Goal: Find specific page/section: Find specific page/section

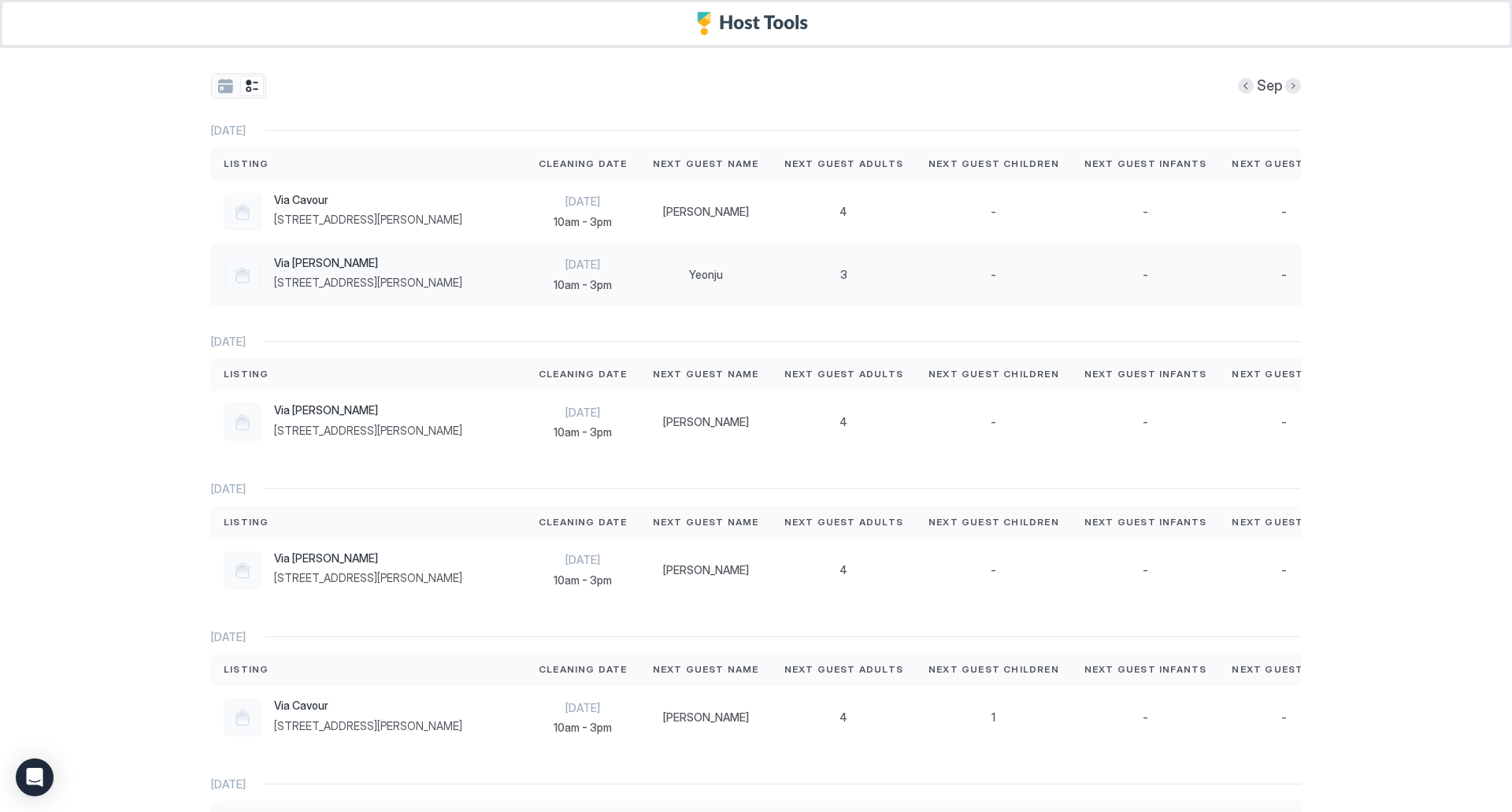
click at [454, 283] on span "[STREET_ADDRESS][PERSON_NAME]" at bounding box center [368, 283] width 188 height 14
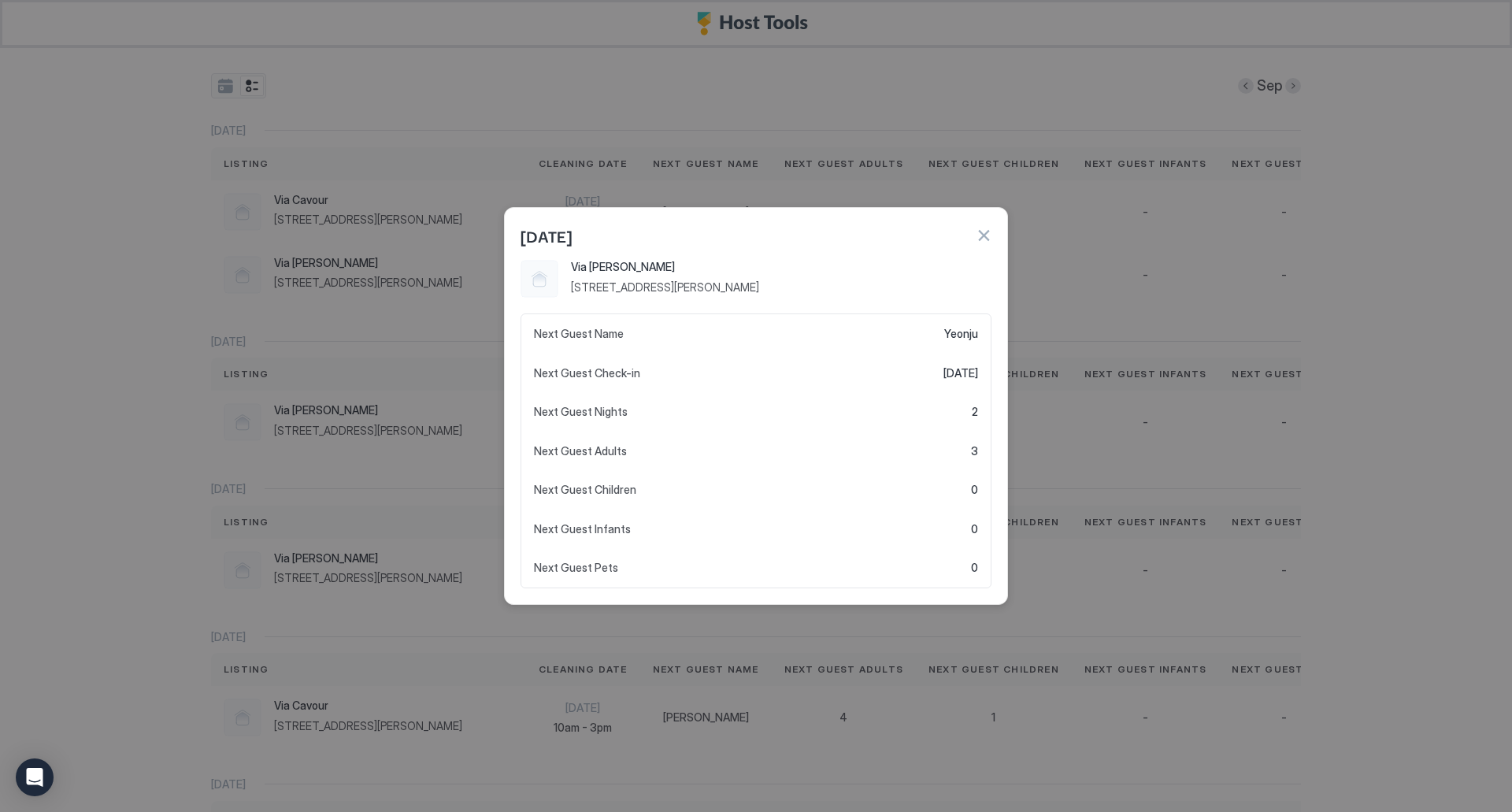
click at [989, 231] on button "button" at bounding box center [984, 236] width 16 height 16
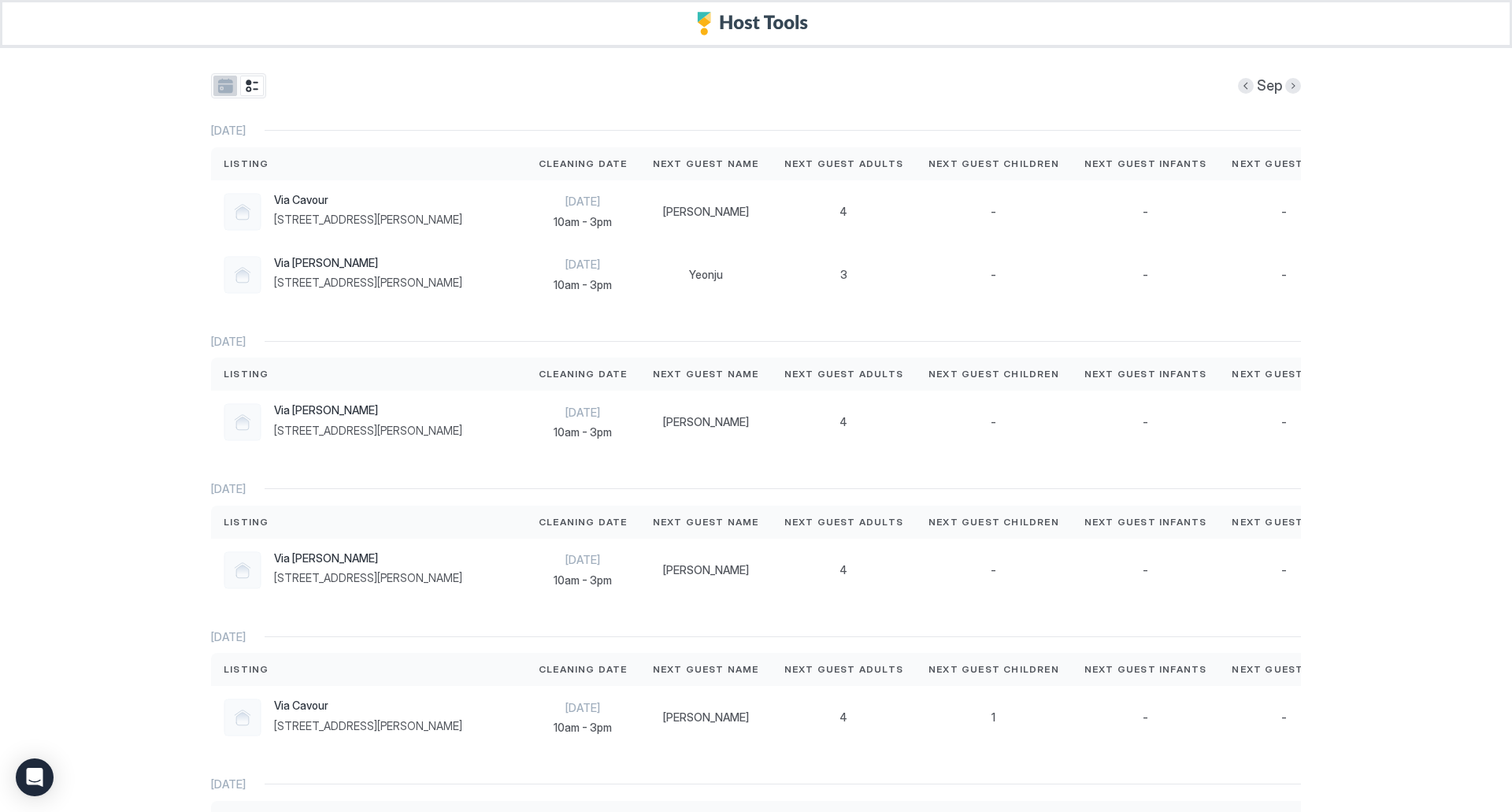
click at [224, 90] on button "tab-group" at bounding box center [225, 86] width 23 height 21
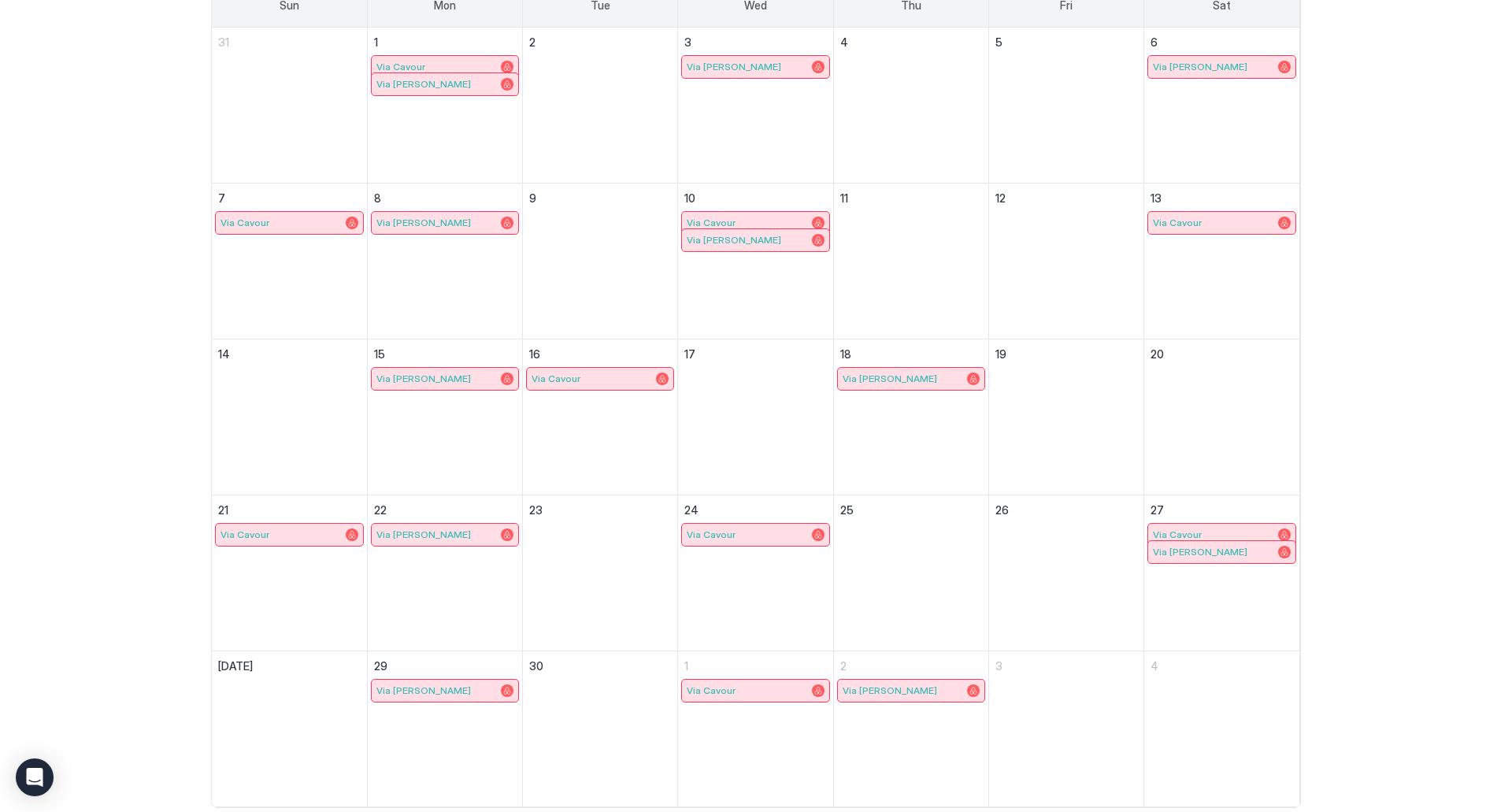
scroll to position [190, 0]
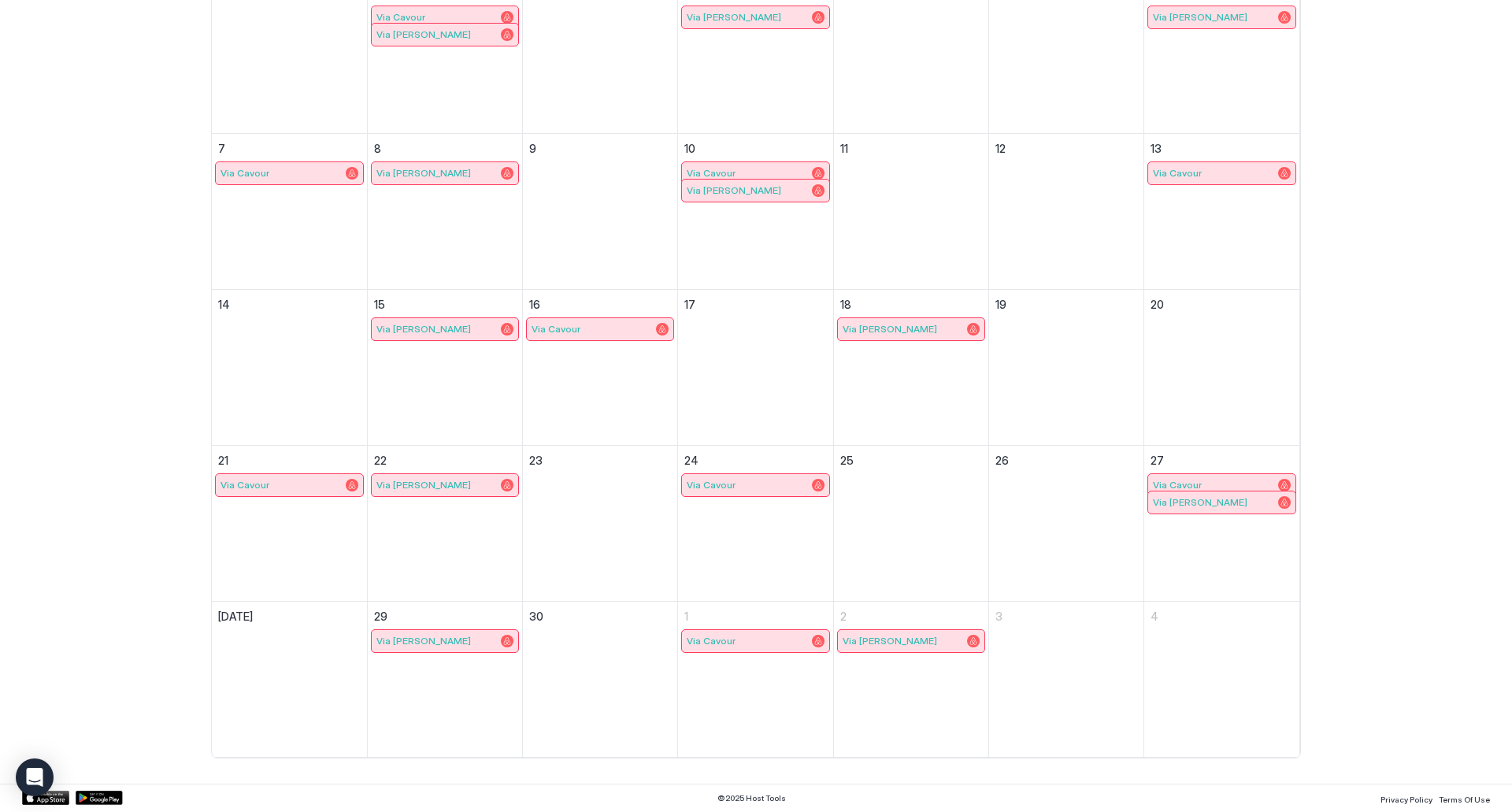
click at [403, 644] on span "Via [PERSON_NAME]" at bounding box center [424, 640] width 95 height 12
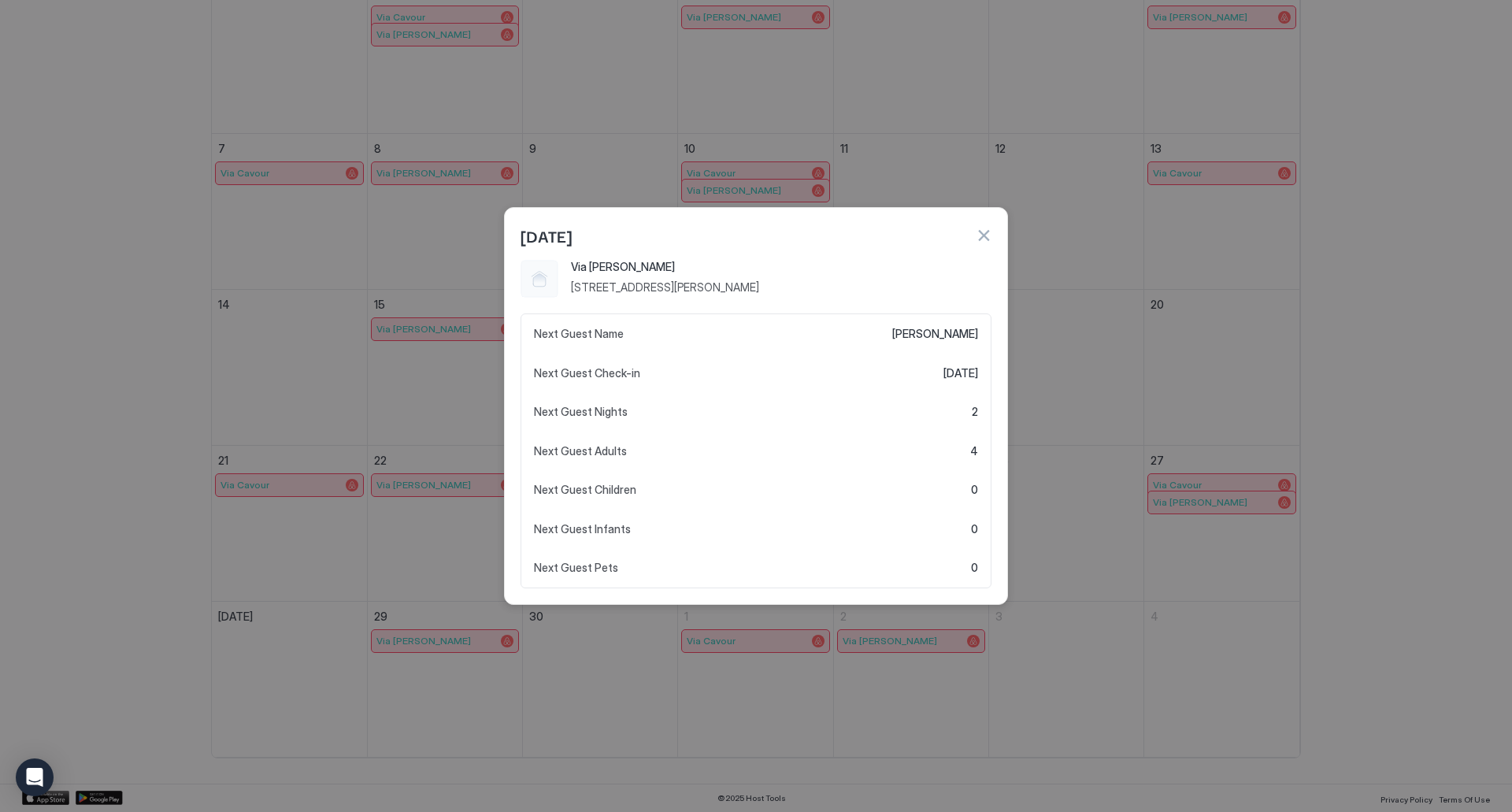
click at [984, 237] on button "button" at bounding box center [984, 236] width 16 height 16
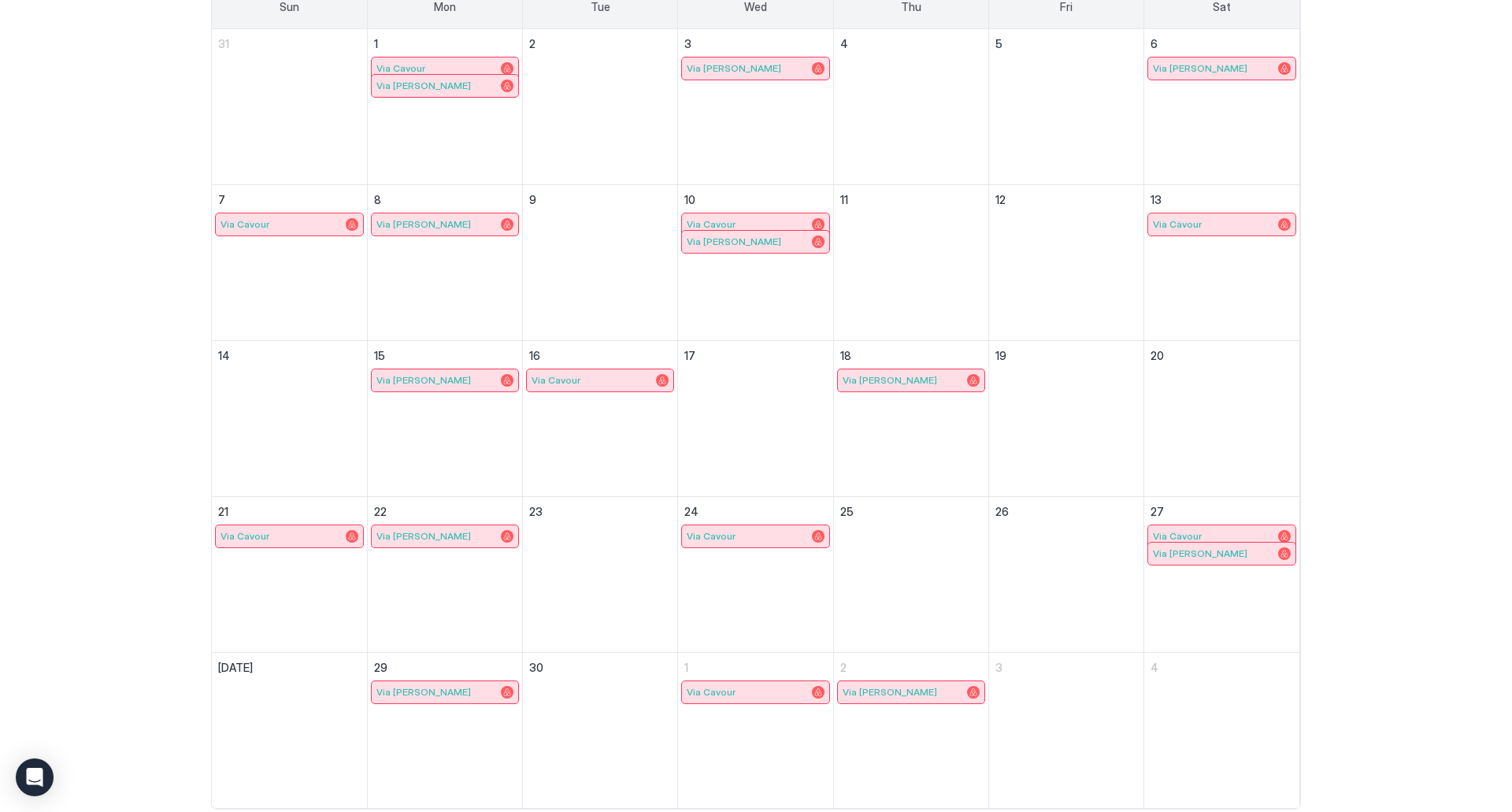
scroll to position [111, 0]
